Goal: Task Accomplishment & Management: Complete application form

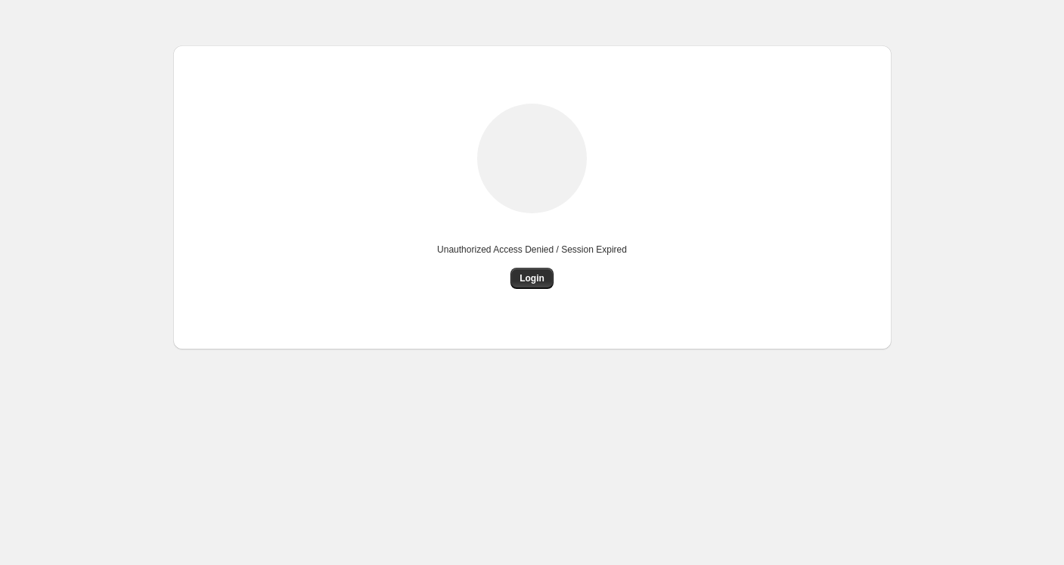
click at [887, 83] on div "Unauthorized Access Denied / Session Expired Login" at bounding box center [532, 197] width 719 height 304
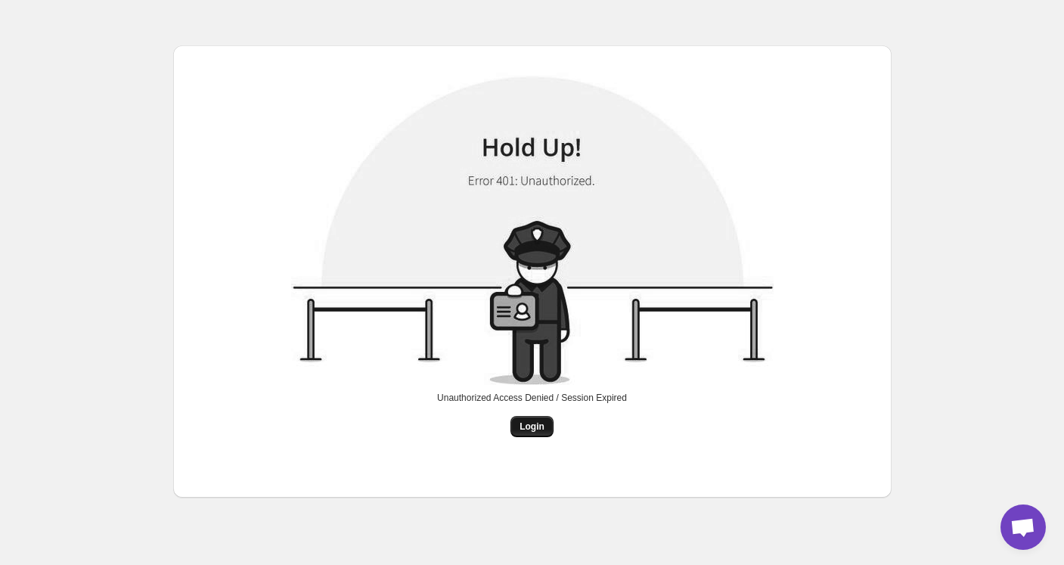
click at [527, 430] on span "Login" at bounding box center [532, 427] width 25 height 12
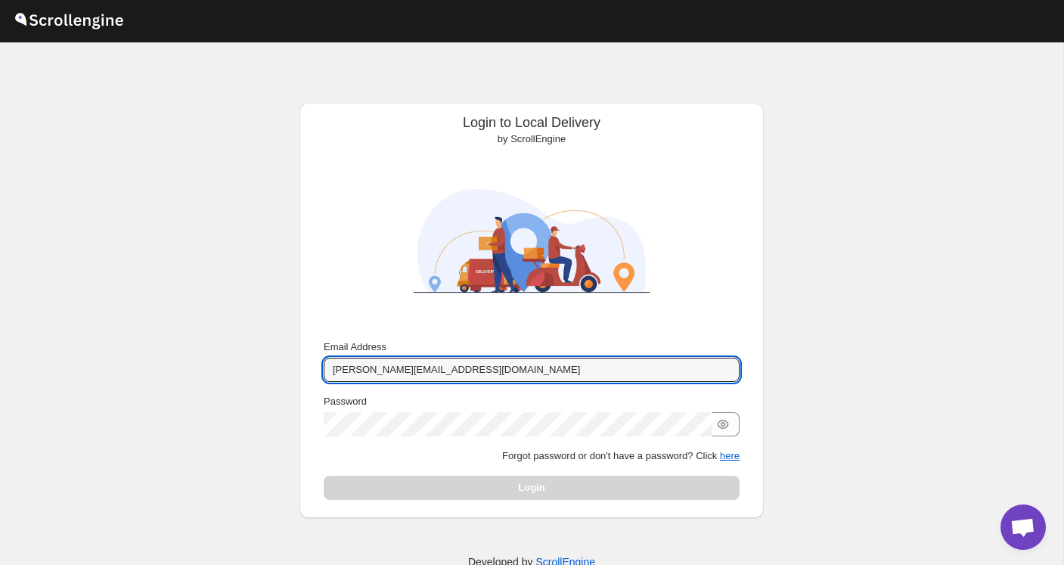
type input "[PERSON_NAME][EMAIL_ADDRESS][DOMAIN_NAME]"
click at [343, 111] on button "Submit" at bounding box center [345, 111] width 43 height 16
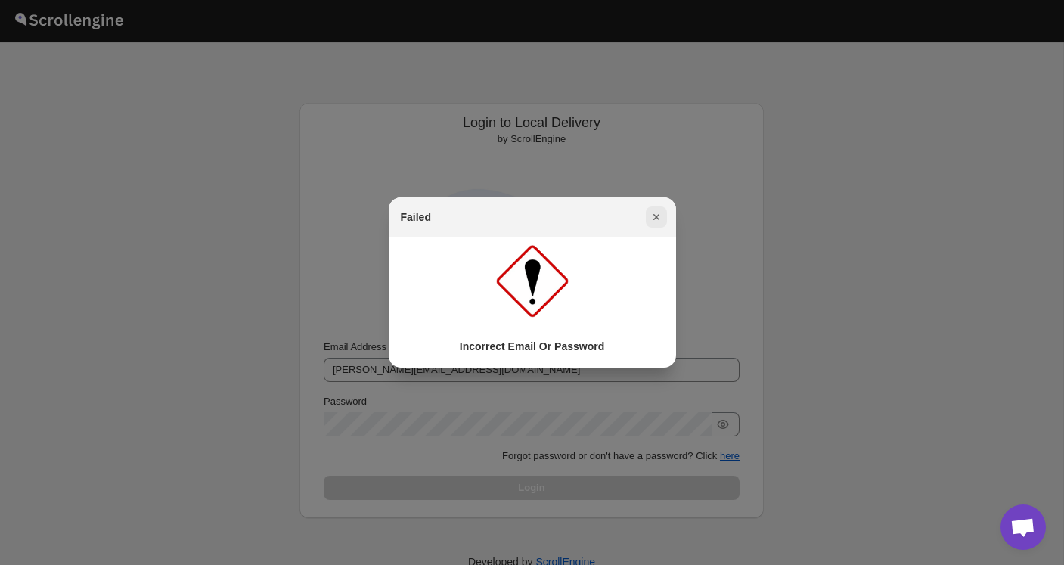
click at [657, 219] on icon "Close" at bounding box center [656, 217] width 6 height 6
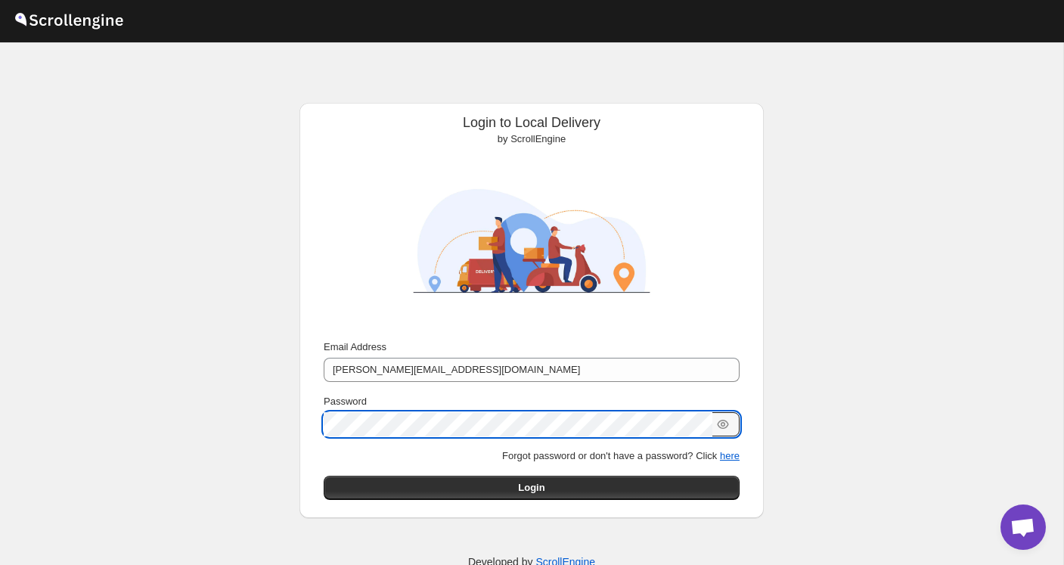
click at [343, 111] on button "Submit" at bounding box center [345, 111] width 43 height 16
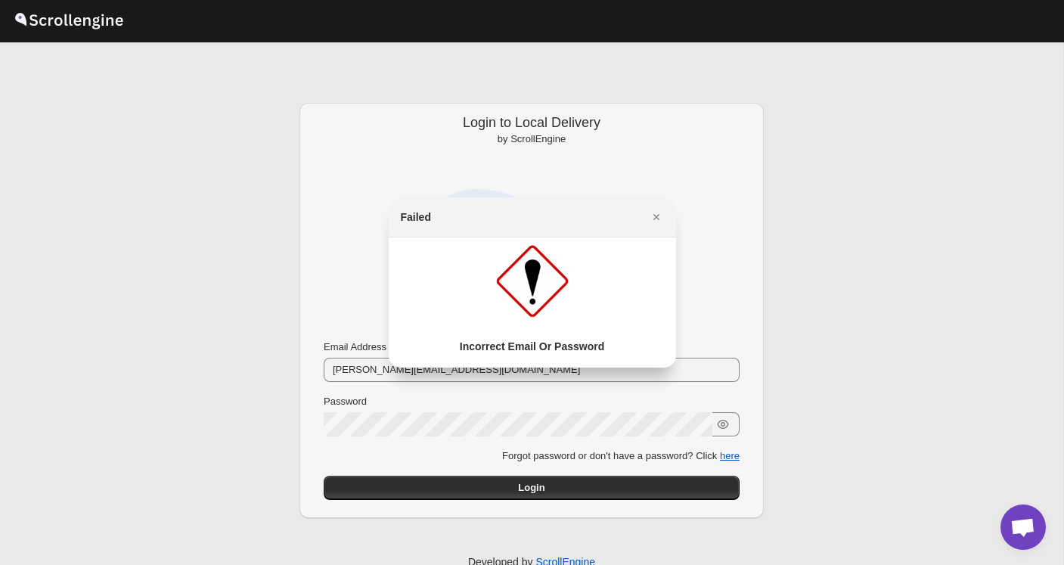
click at [495, 421] on div at bounding box center [532, 282] width 1064 height 565
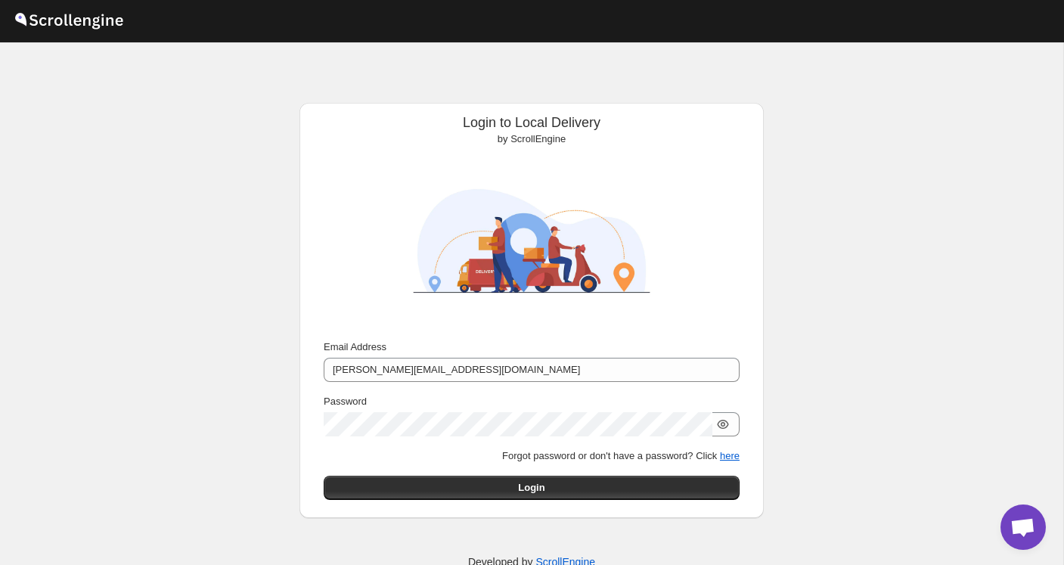
click at [724, 422] on icon "button" at bounding box center [723, 424] width 15 height 15
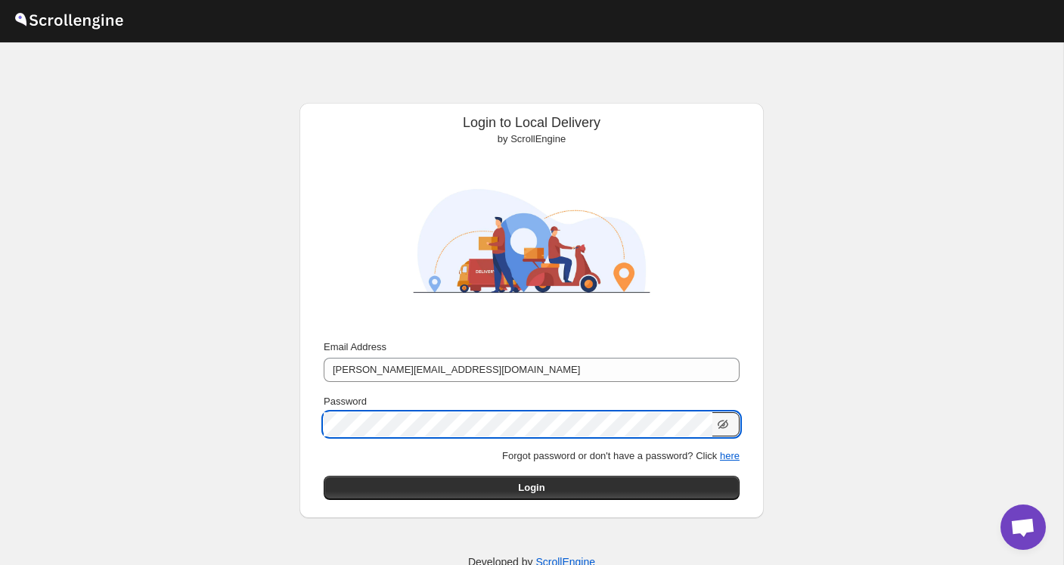
click at [343, 111] on button "Submit" at bounding box center [345, 111] width 43 height 16
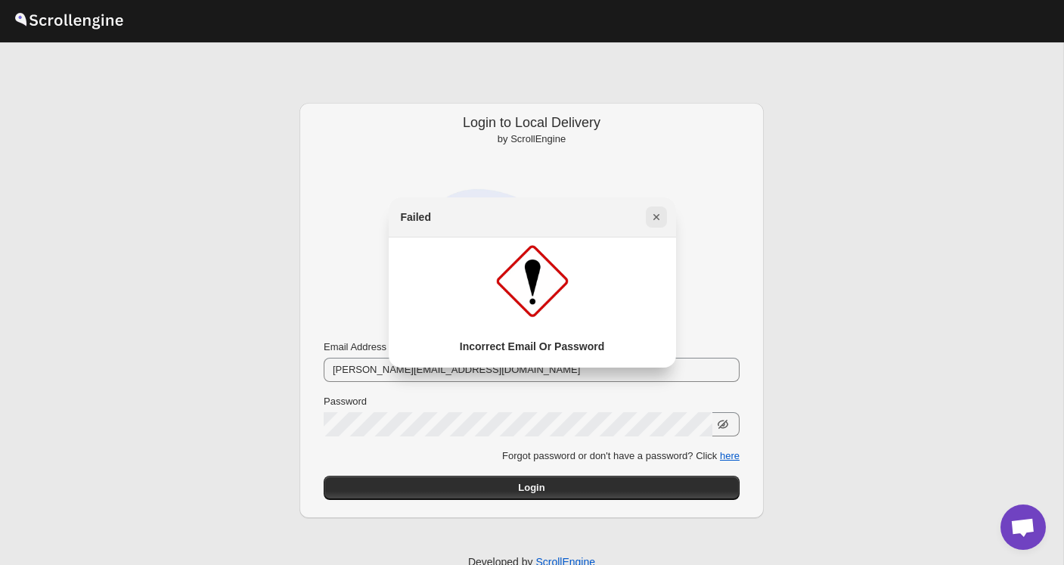
click at [660, 214] on icon "Close" at bounding box center [656, 217] width 15 height 15
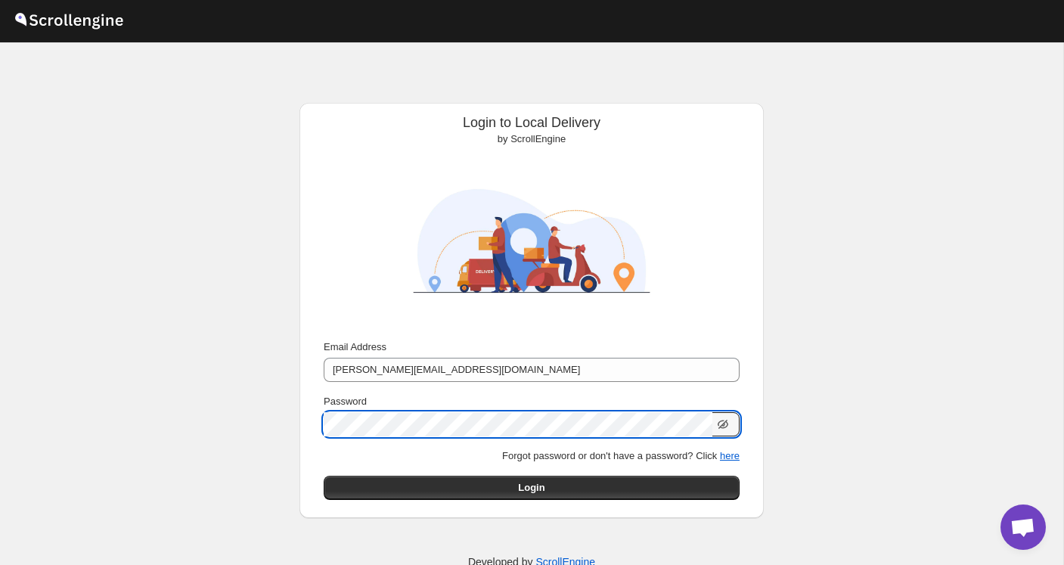
click at [343, 111] on button "Submit" at bounding box center [345, 111] width 43 height 16
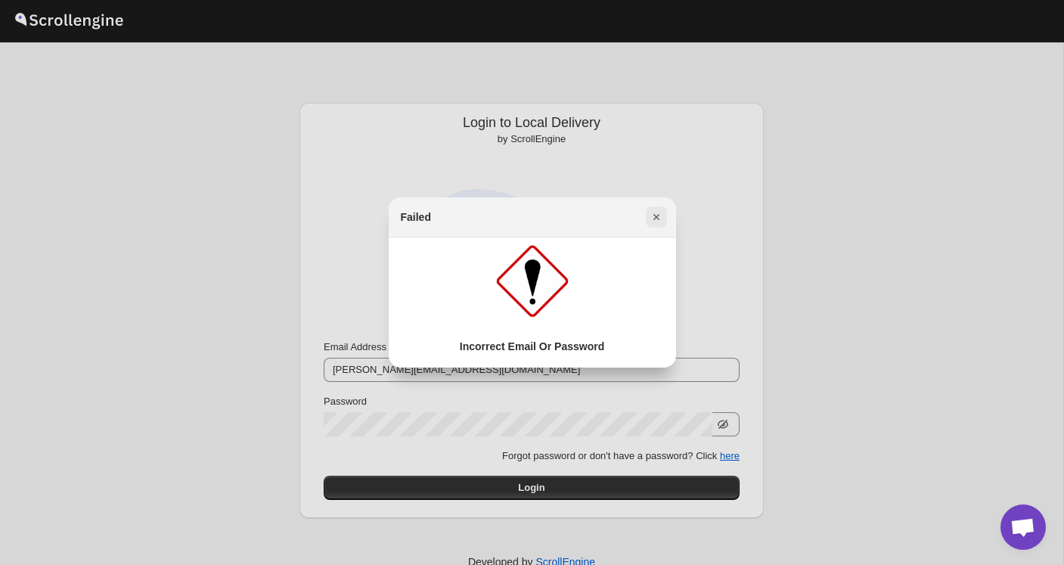
click at [655, 217] on icon "Close" at bounding box center [656, 217] width 6 height 6
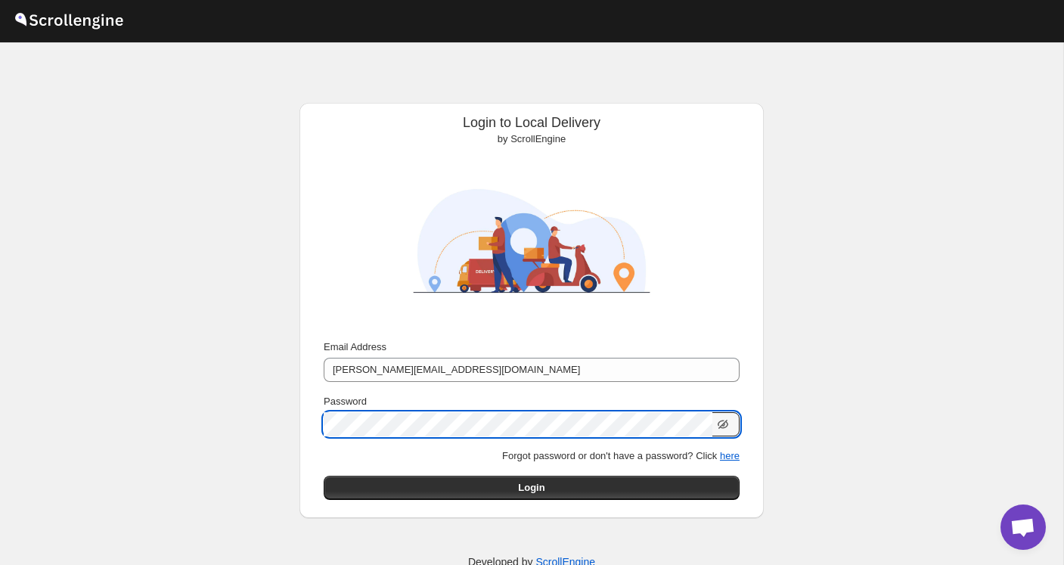
click at [343, 111] on button "Submit" at bounding box center [345, 111] width 43 height 16
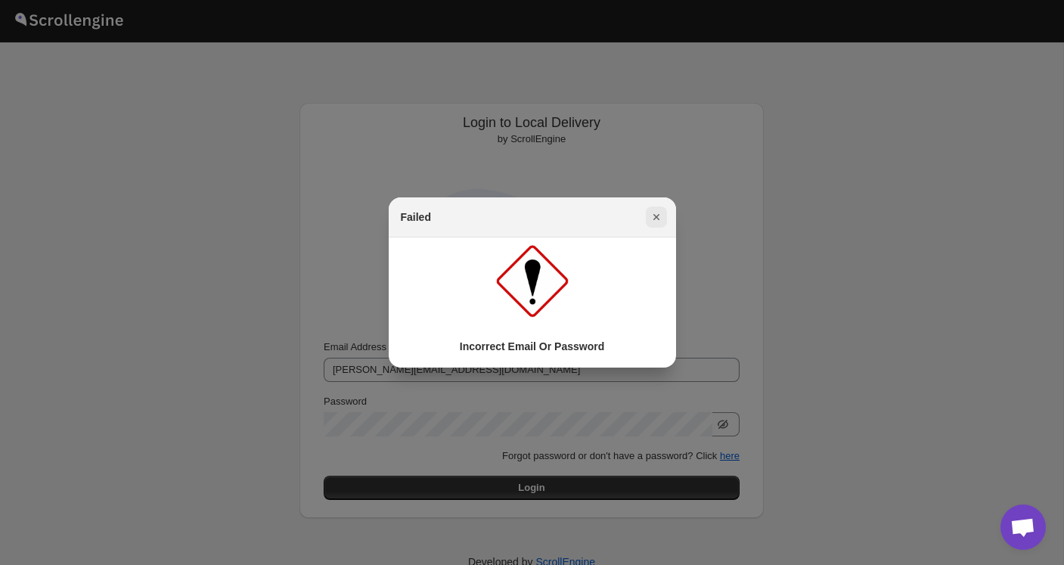
click at [657, 210] on icon "Close" at bounding box center [656, 217] width 15 height 15
